Goal: Task Accomplishment & Management: Manage account settings

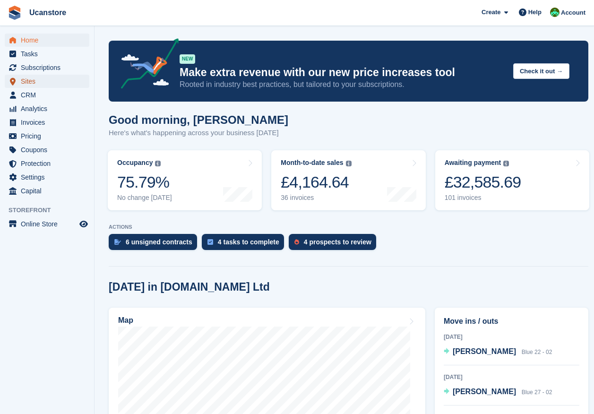
click at [37, 81] on span "Sites" at bounding box center [49, 81] width 57 height 13
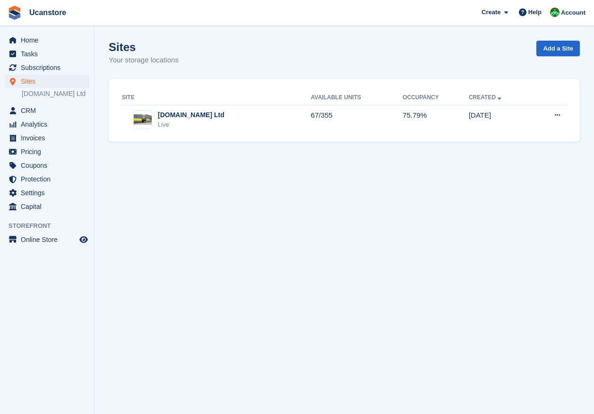
click at [267, 138] on div "Site Available Units Occupancy Created Ucanstore.com Ltd Live 67/355 75.79% 04 …" at bounding box center [344, 110] width 471 height 63
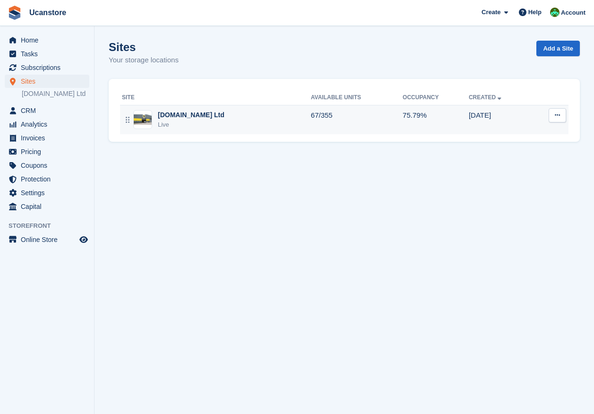
click at [226, 120] on div "Ucanstore.com Ltd Live" at bounding box center [216, 119] width 189 height 19
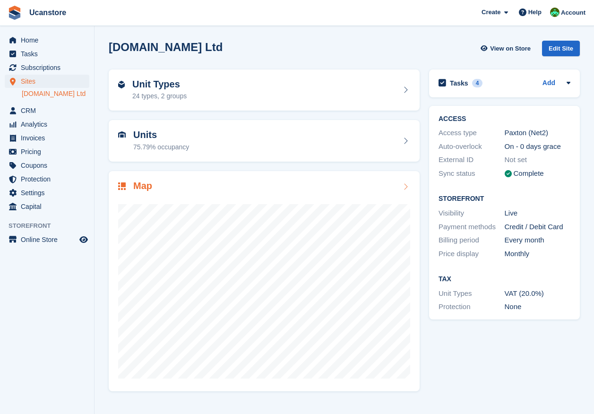
click at [226, 92] on div "Unit Types 24 types, 2 groups" at bounding box center [264, 90] width 292 height 23
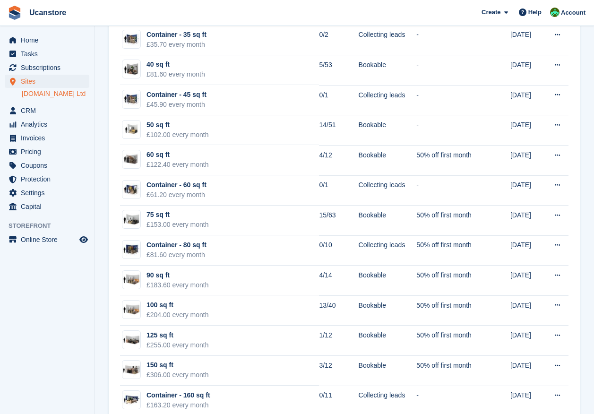
scroll to position [331, 0]
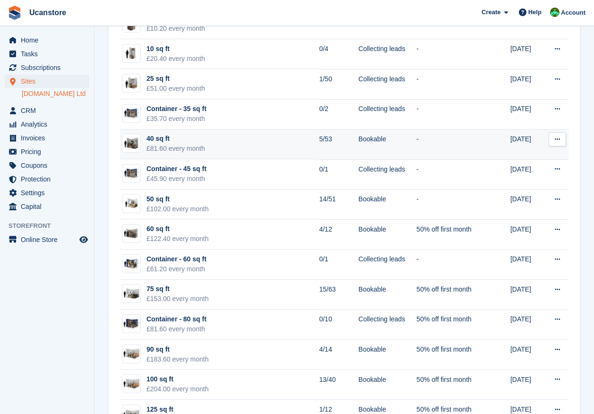
click at [319, 143] on td "5/53" at bounding box center [338, 144] width 39 height 30
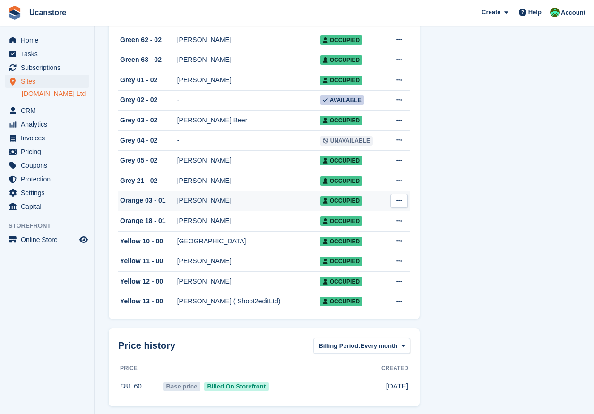
scroll to position [927, 0]
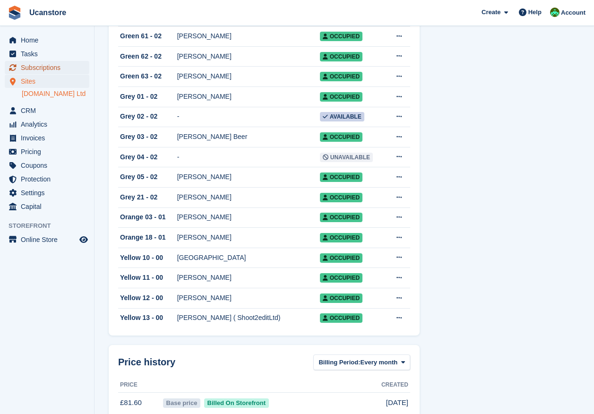
click at [49, 65] on span "Subscriptions" at bounding box center [49, 67] width 57 height 13
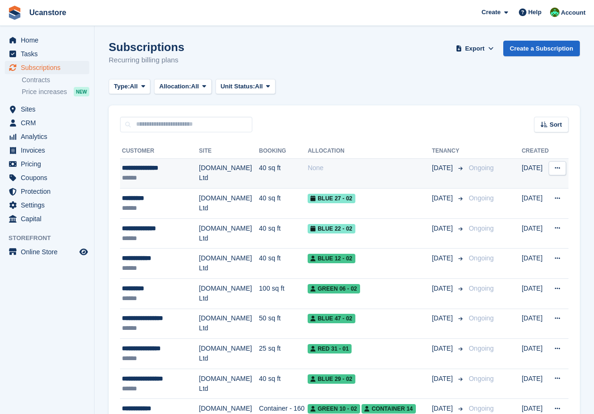
click at [267, 165] on td "40 sq ft" at bounding box center [283, 173] width 49 height 30
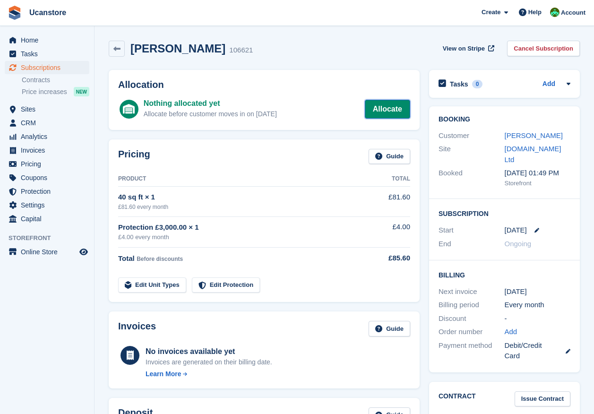
click at [387, 110] on link "Allocate" at bounding box center [387, 109] width 45 height 19
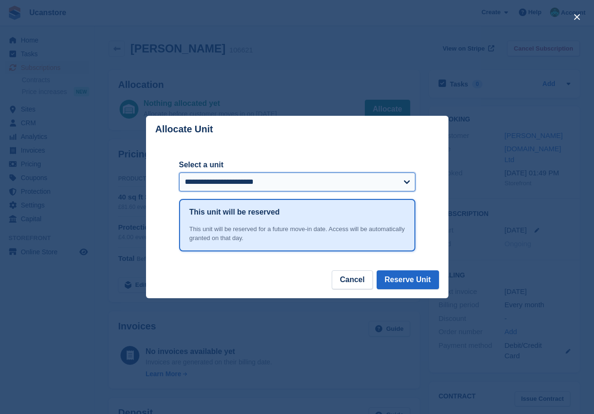
click at [260, 174] on select "**********" at bounding box center [297, 181] width 236 height 19
select select "******"
click at [179, 173] on select "**********" at bounding box center [297, 181] width 236 height 19
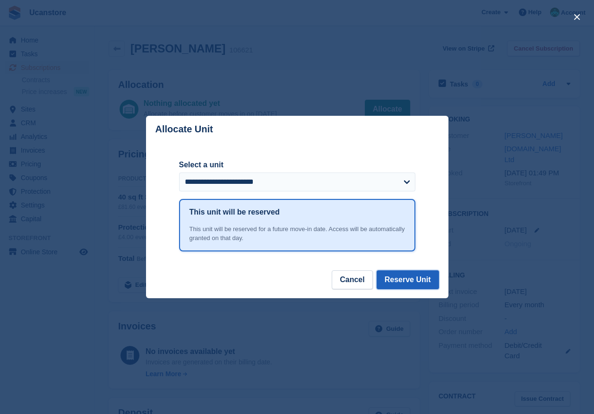
click at [405, 278] on button "Reserve Unit" at bounding box center [408, 279] width 62 height 19
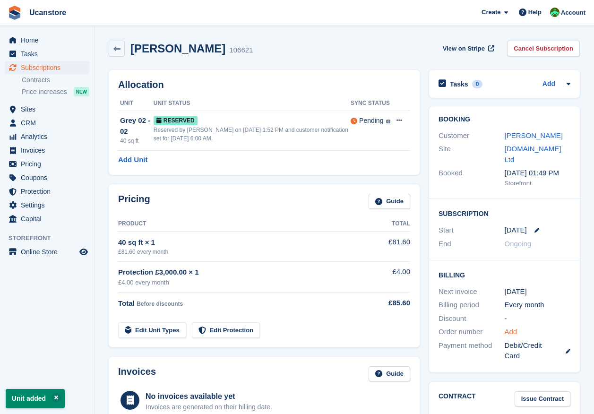
click at [509, 326] on link "Add" at bounding box center [511, 331] width 13 height 11
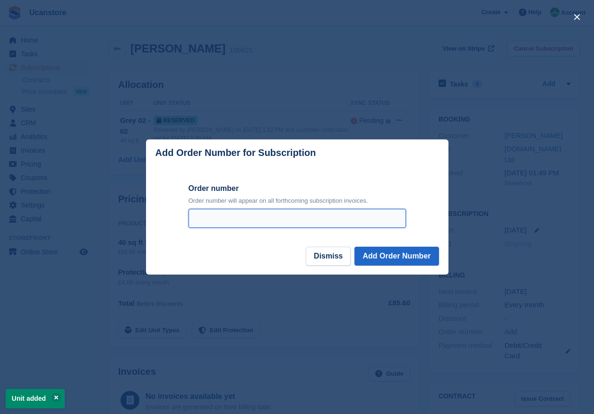
click at [335, 214] on input "Order number" at bounding box center [297, 218] width 217 height 19
type input "*******"
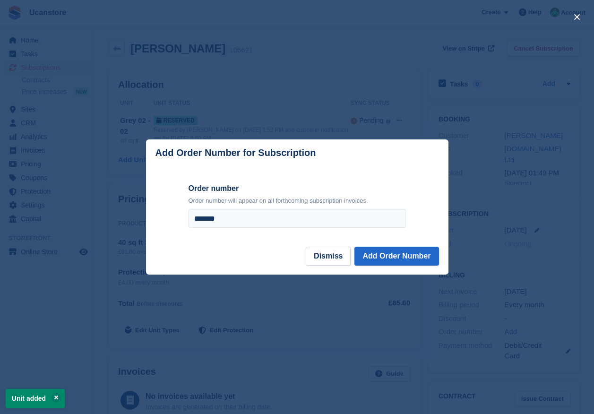
click at [406, 245] on div "Order number Order number will appear on all forthcoming subscription invoices.…" at bounding box center [297, 206] width 236 height 81
click at [407, 246] on div "Order number Order number will appear on all forthcoming subscription invoices.…" at bounding box center [297, 206] width 236 height 81
click at [408, 251] on button "Add Order Number" at bounding box center [396, 256] width 84 height 19
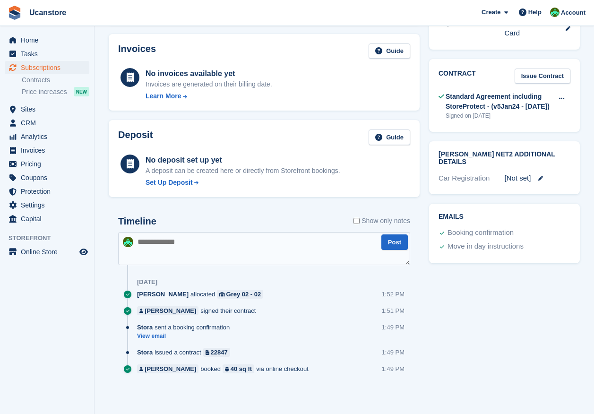
scroll to position [39, 0]
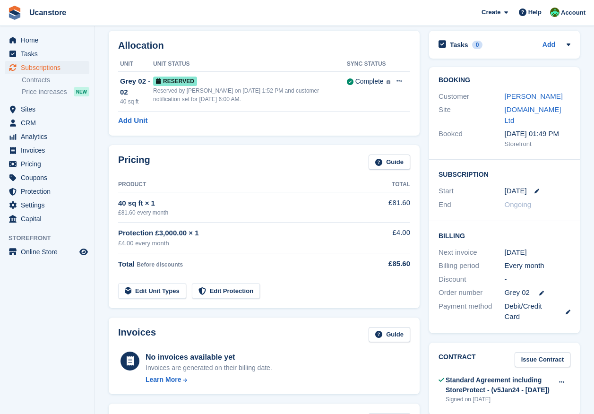
click at [33, 47] on ul "Home" at bounding box center [47, 41] width 94 height 14
click at [36, 43] on span "Home" at bounding box center [49, 40] width 57 height 13
